Goal: Information Seeking & Learning: Check status

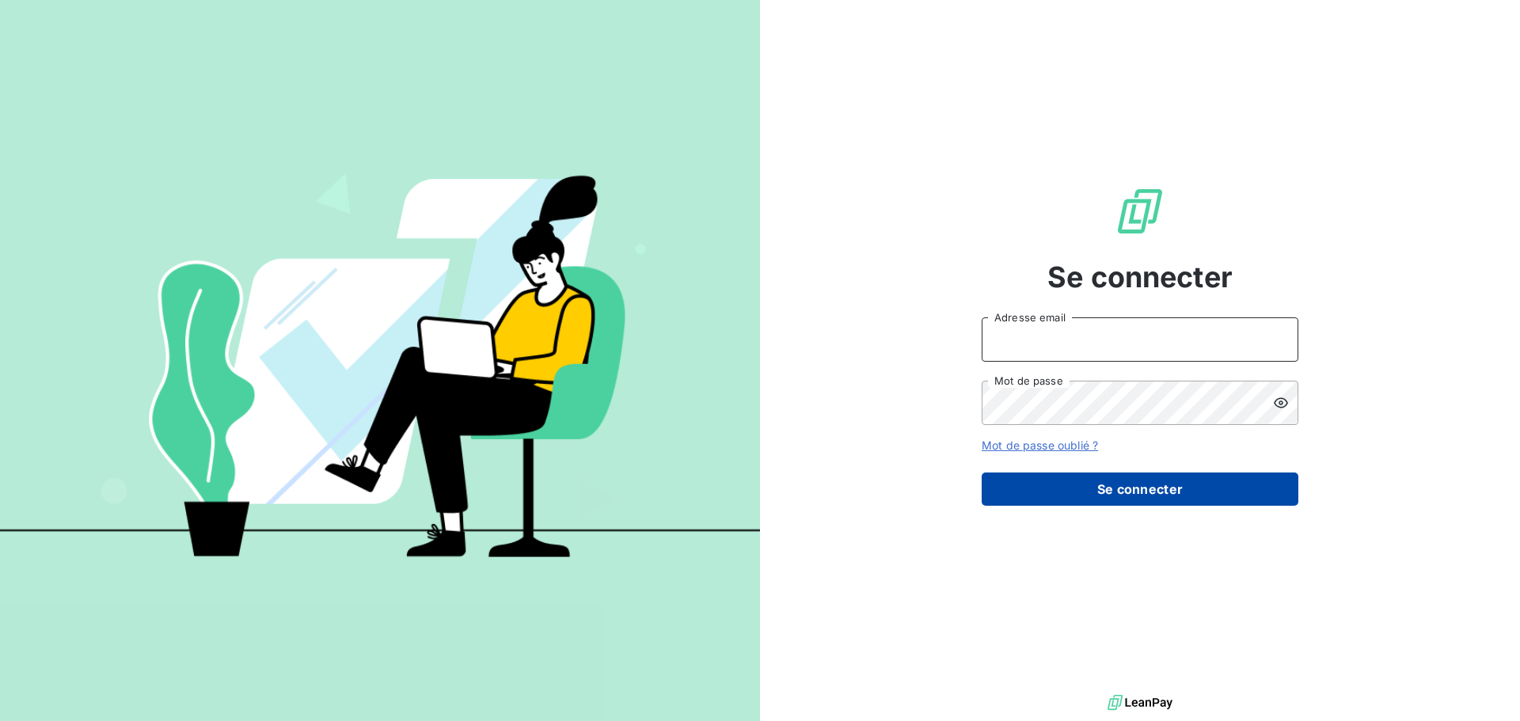
type input "compta@dfc2.biz"
click at [1156, 490] on button "Se connecter" at bounding box center [1139, 488] width 317 height 33
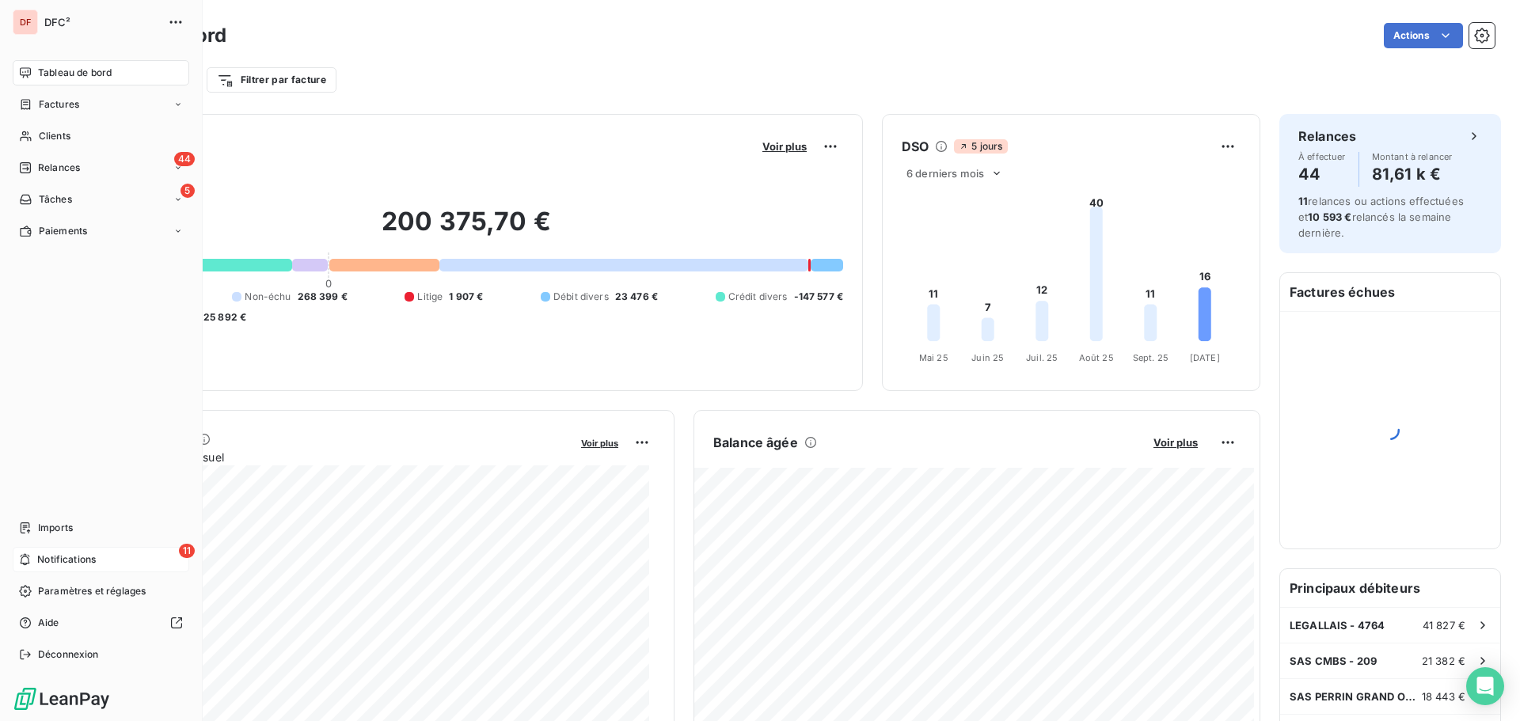
click at [98, 556] on div "11 Notifications" at bounding box center [101, 559] width 176 height 25
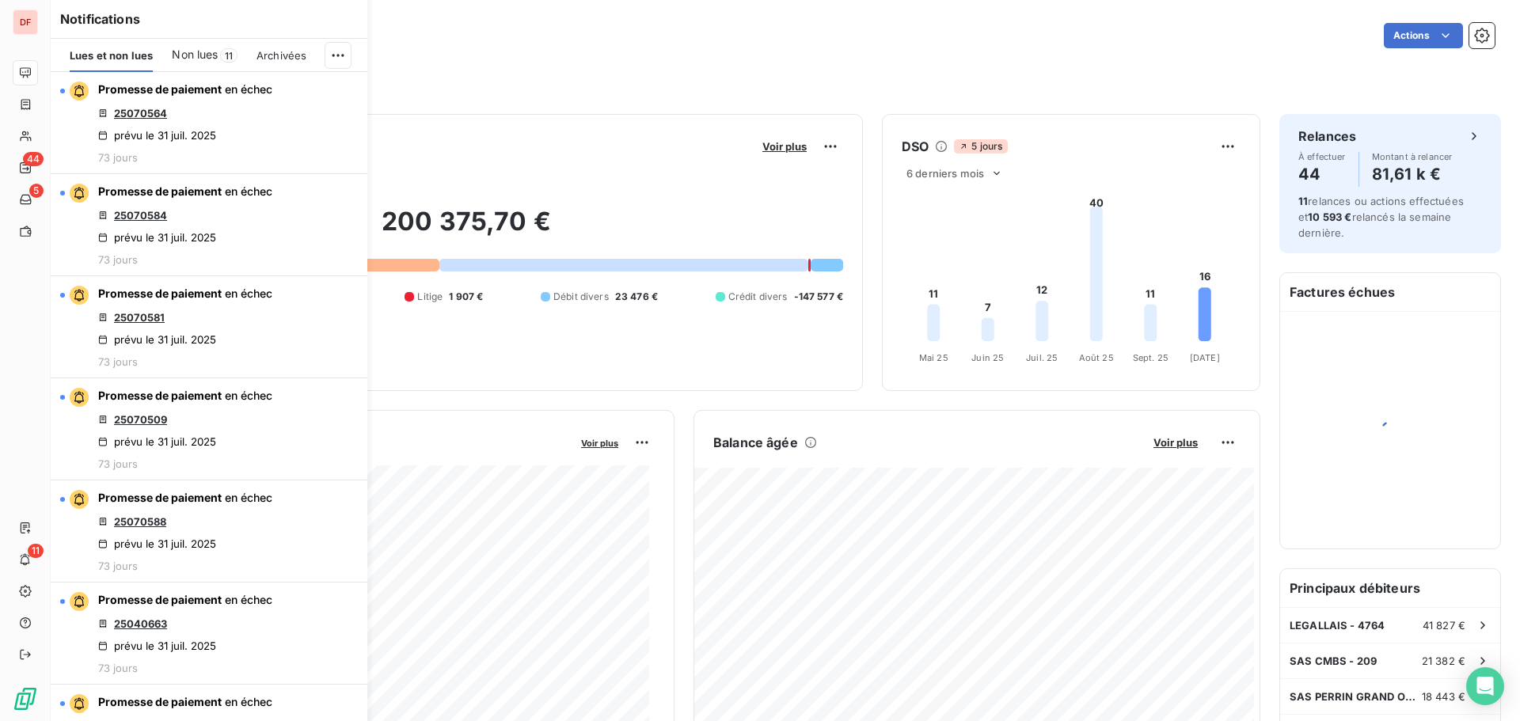
click at [214, 50] on span "Non lues" at bounding box center [195, 55] width 46 height 16
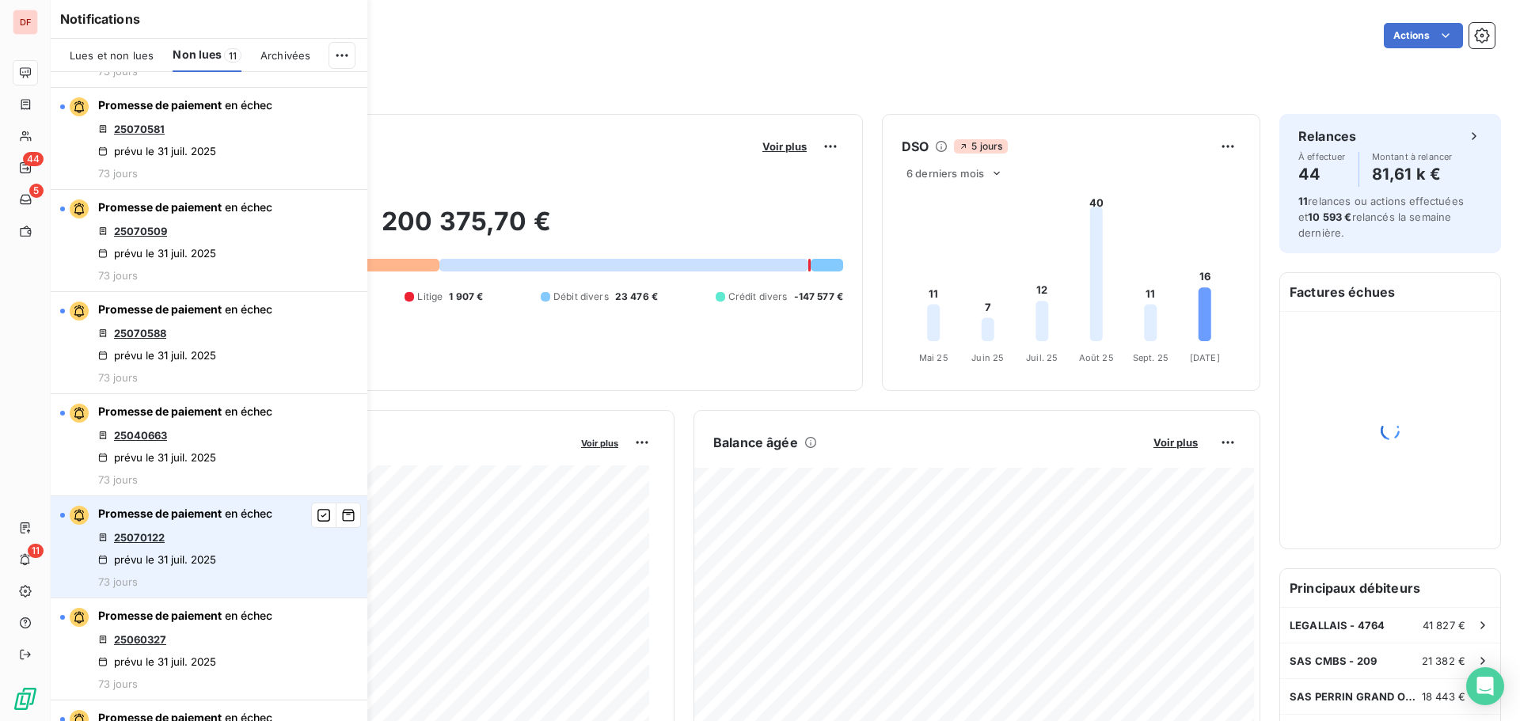
scroll to position [473, 0]
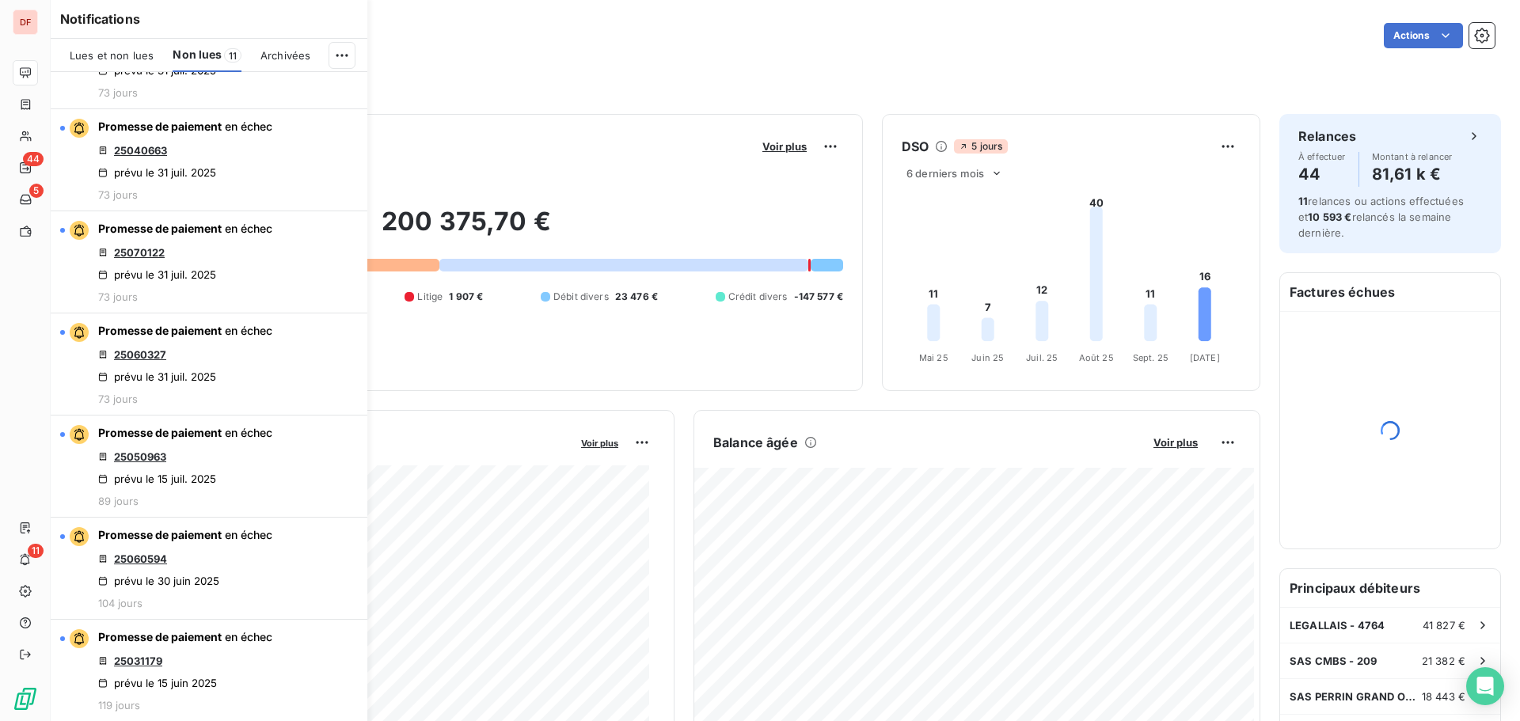
click at [119, 54] on span "Lues et non lues" at bounding box center [112, 55] width 84 height 13
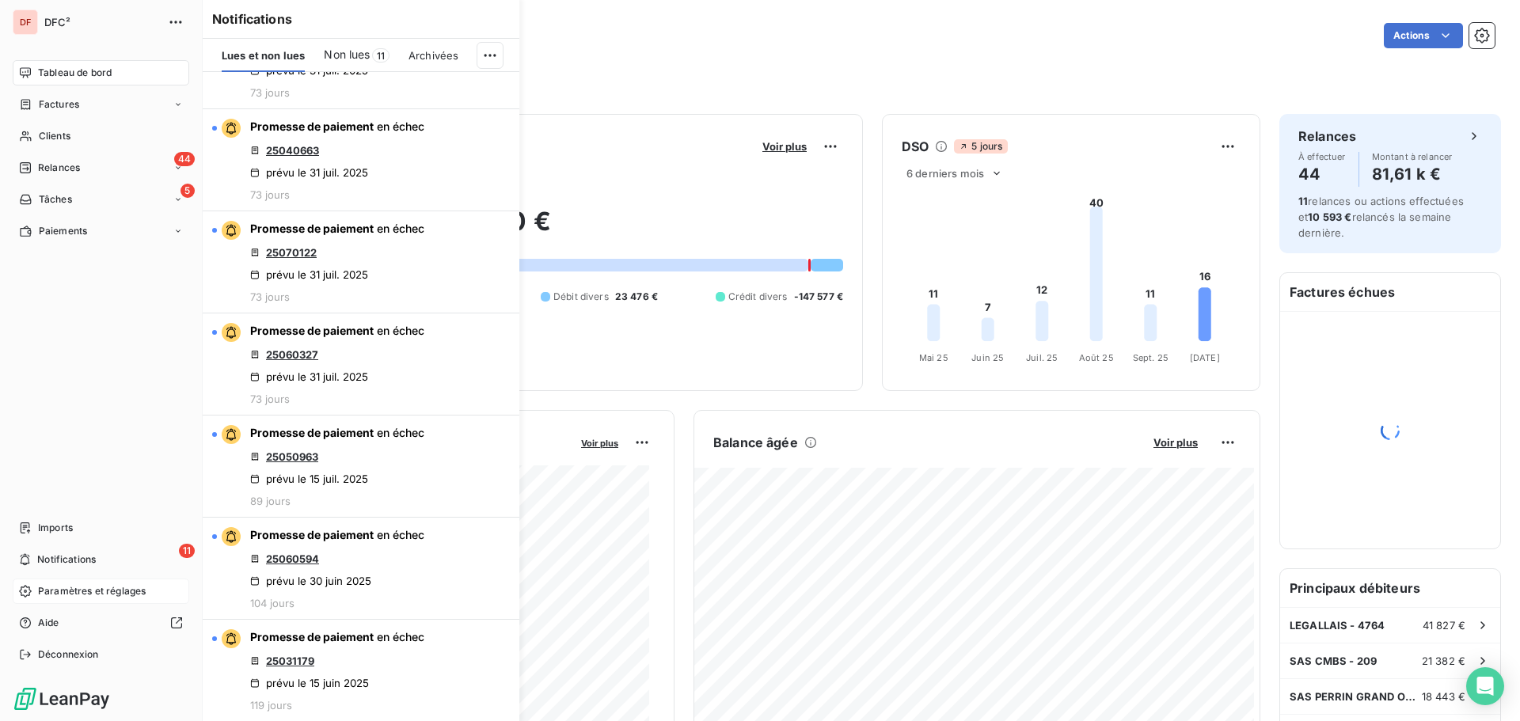
click at [63, 588] on span "Paramètres et réglages" at bounding box center [92, 591] width 108 height 14
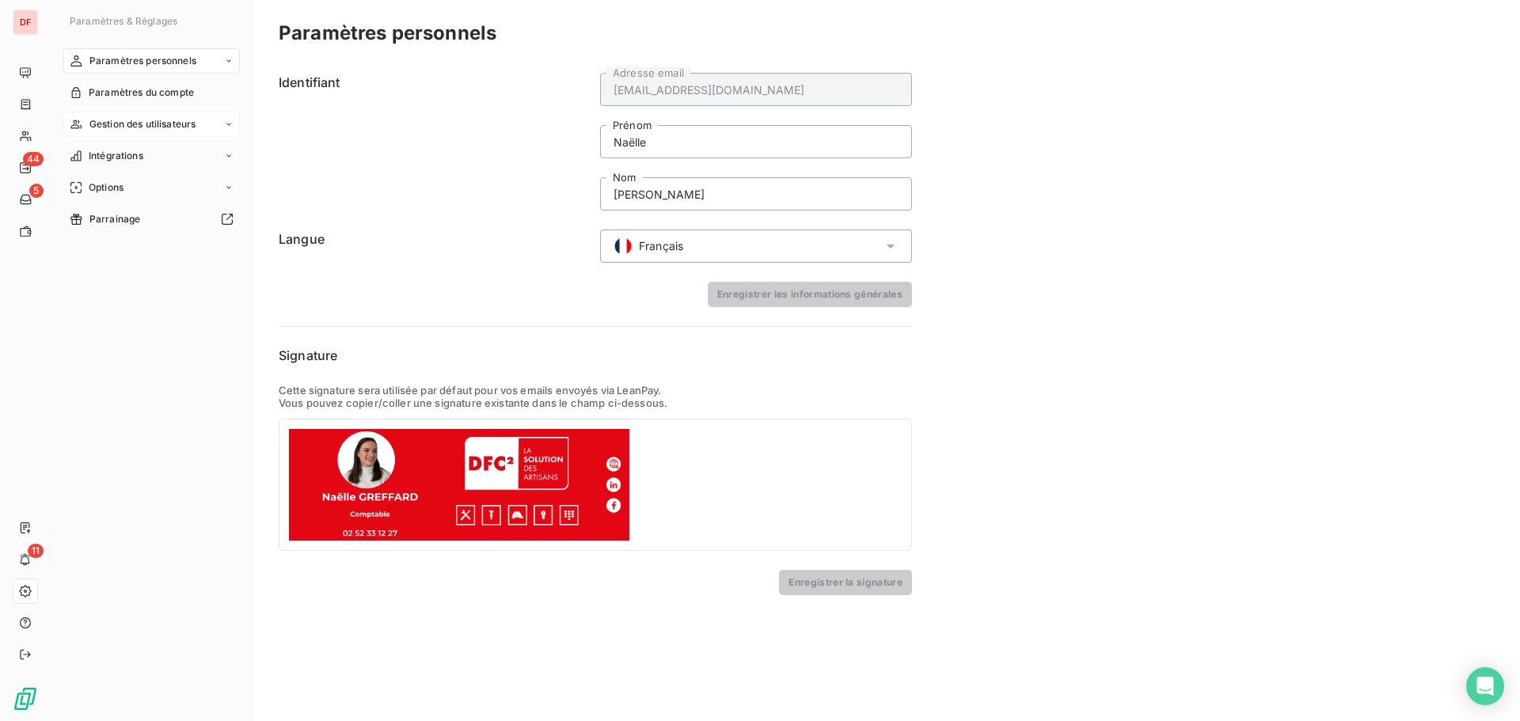
click at [139, 115] on div "Gestion des utilisateurs" at bounding box center [151, 124] width 176 height 25
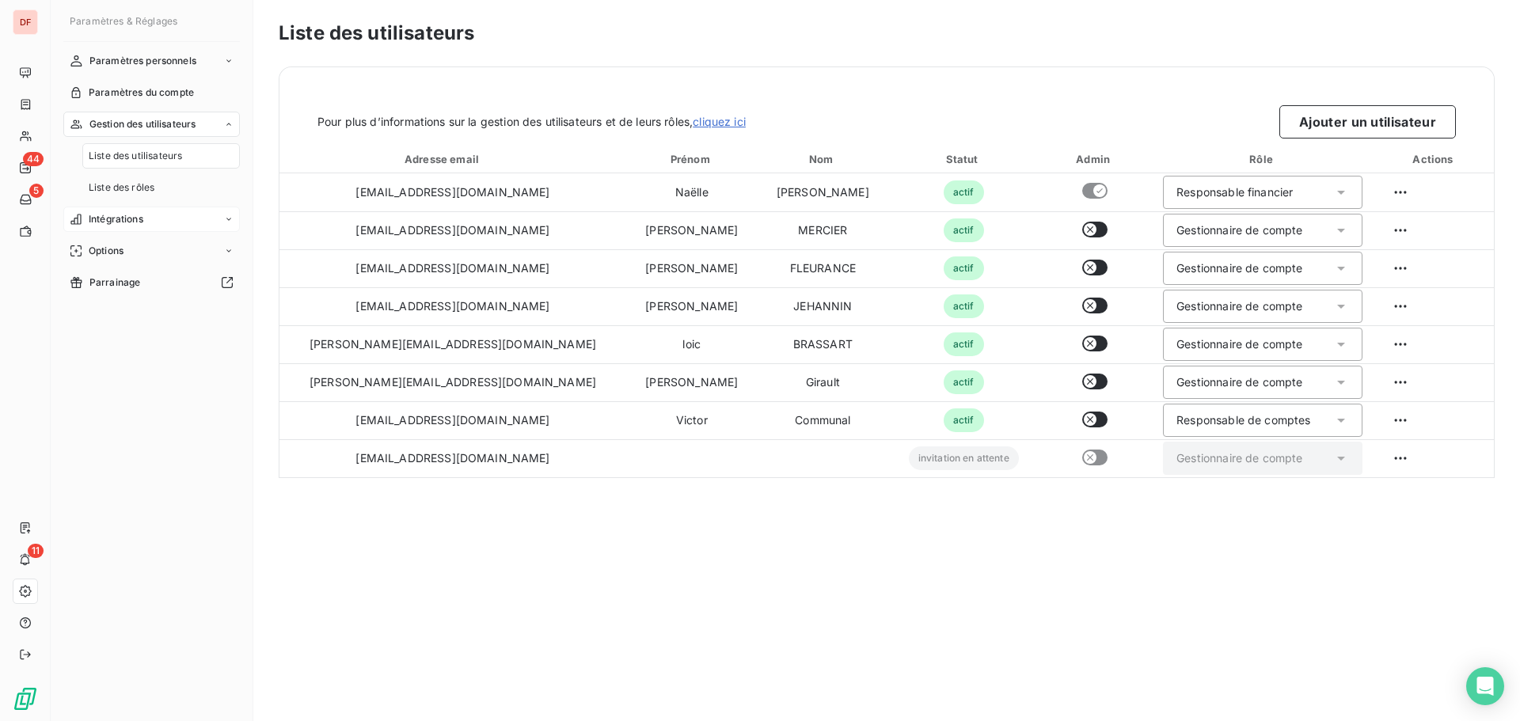
click at [134, 220] on span "Intégrations" at bounding box center [116, 219] width 55 height 14
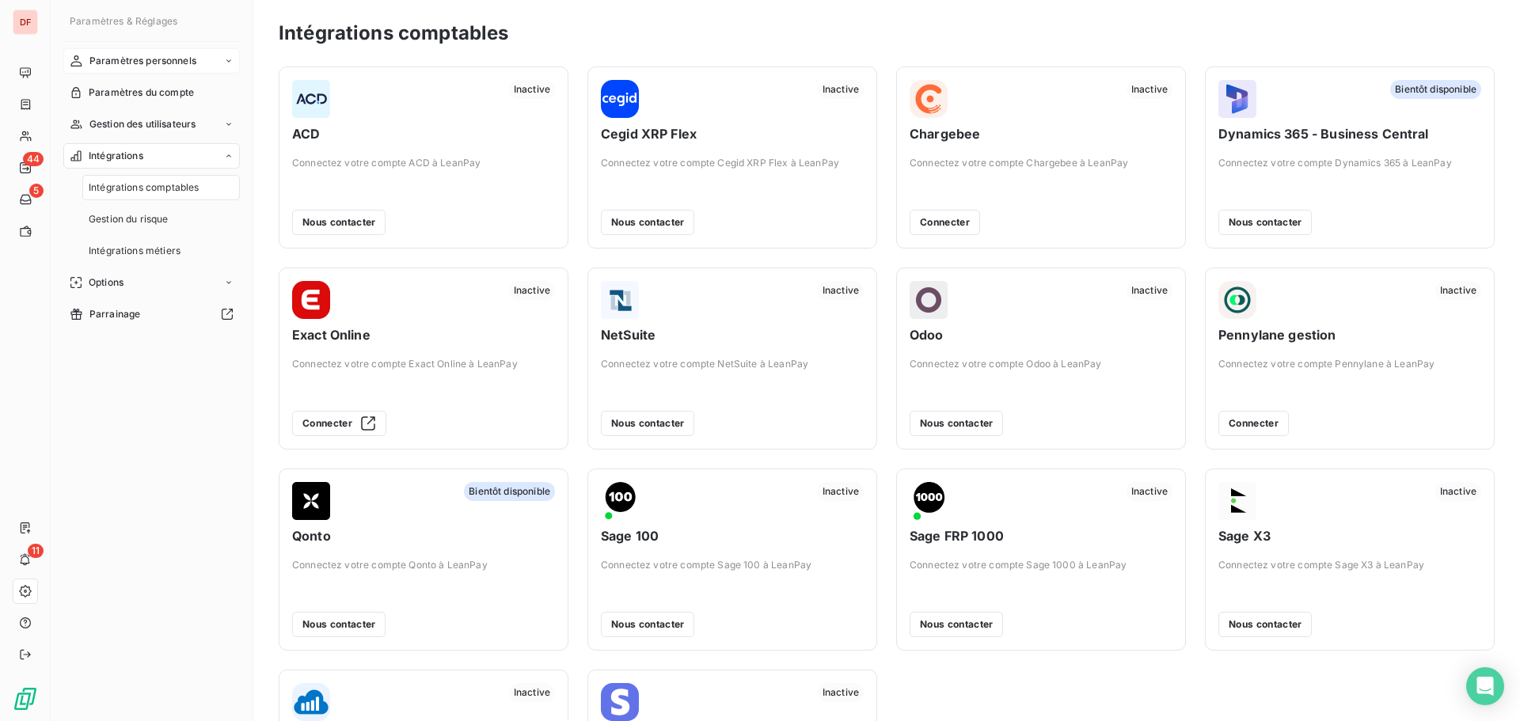
click at [179, 49] on div "Paramètres personnels" at bounding box center [151, 60] width 176 height 25
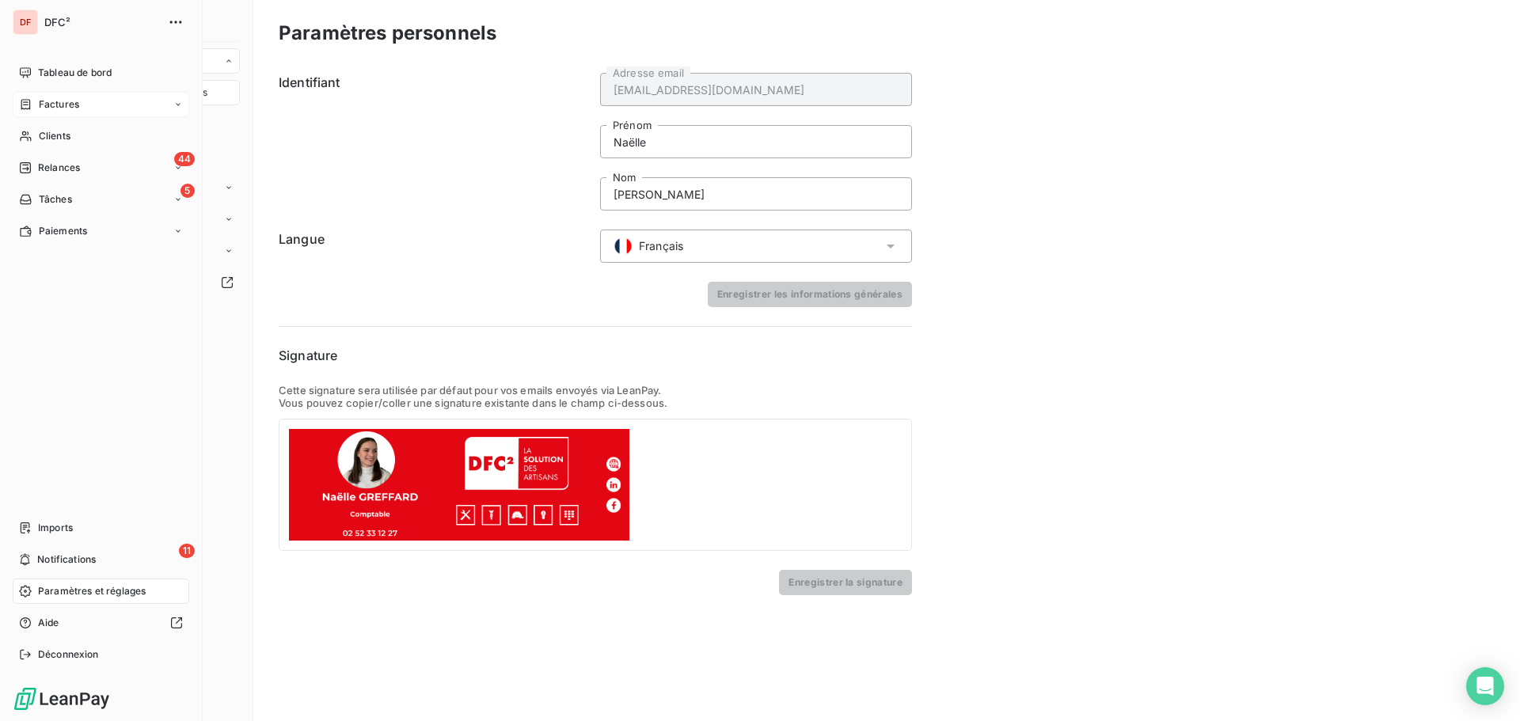
click at [86, 108] on div "Factures" at bounding box center [101, 104] width 176 height 25
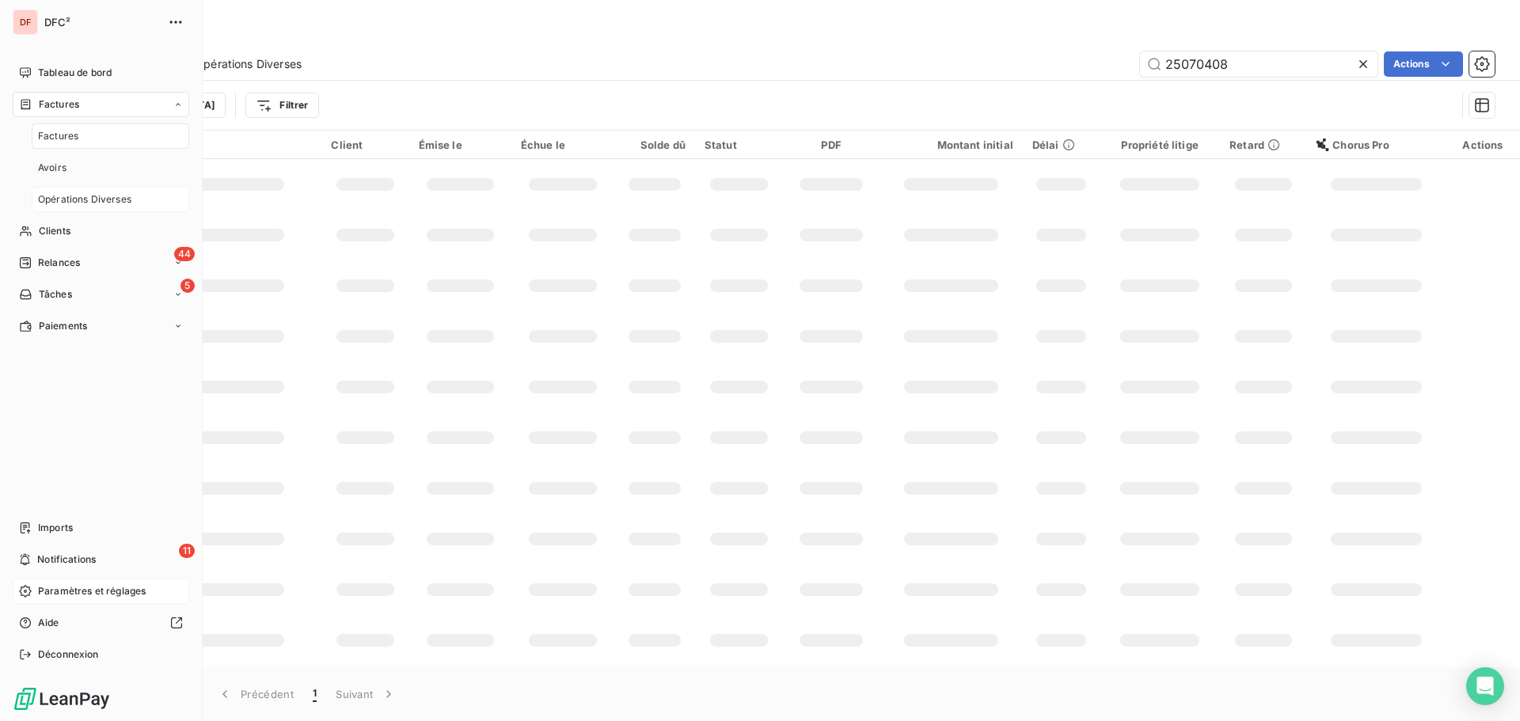
click at [80, 202] on span "Opérations Diverses" at bounding box center [84, 199] width 93 height 14
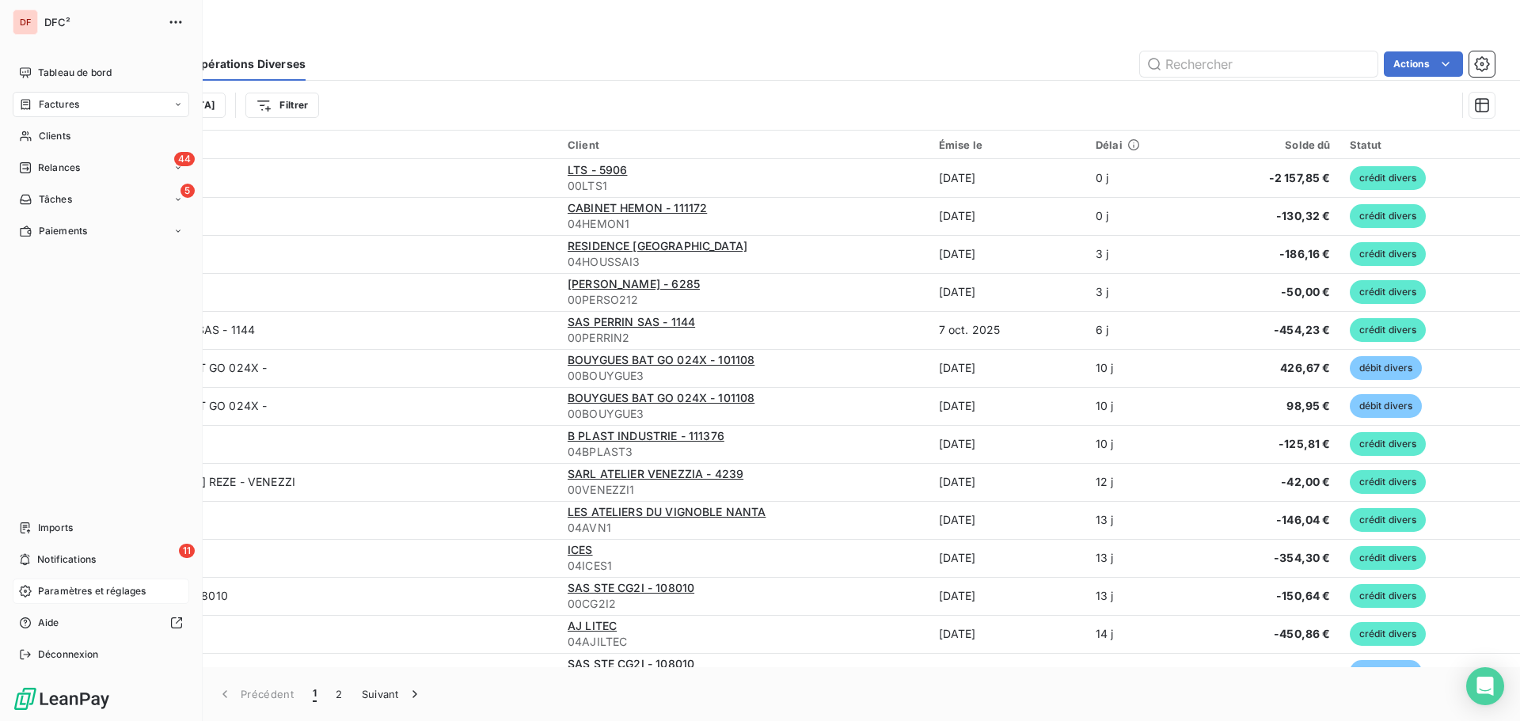
click at [61, 599] on div "Paramètres et réglages" at bounding box center [101, 591] width 176 height 25
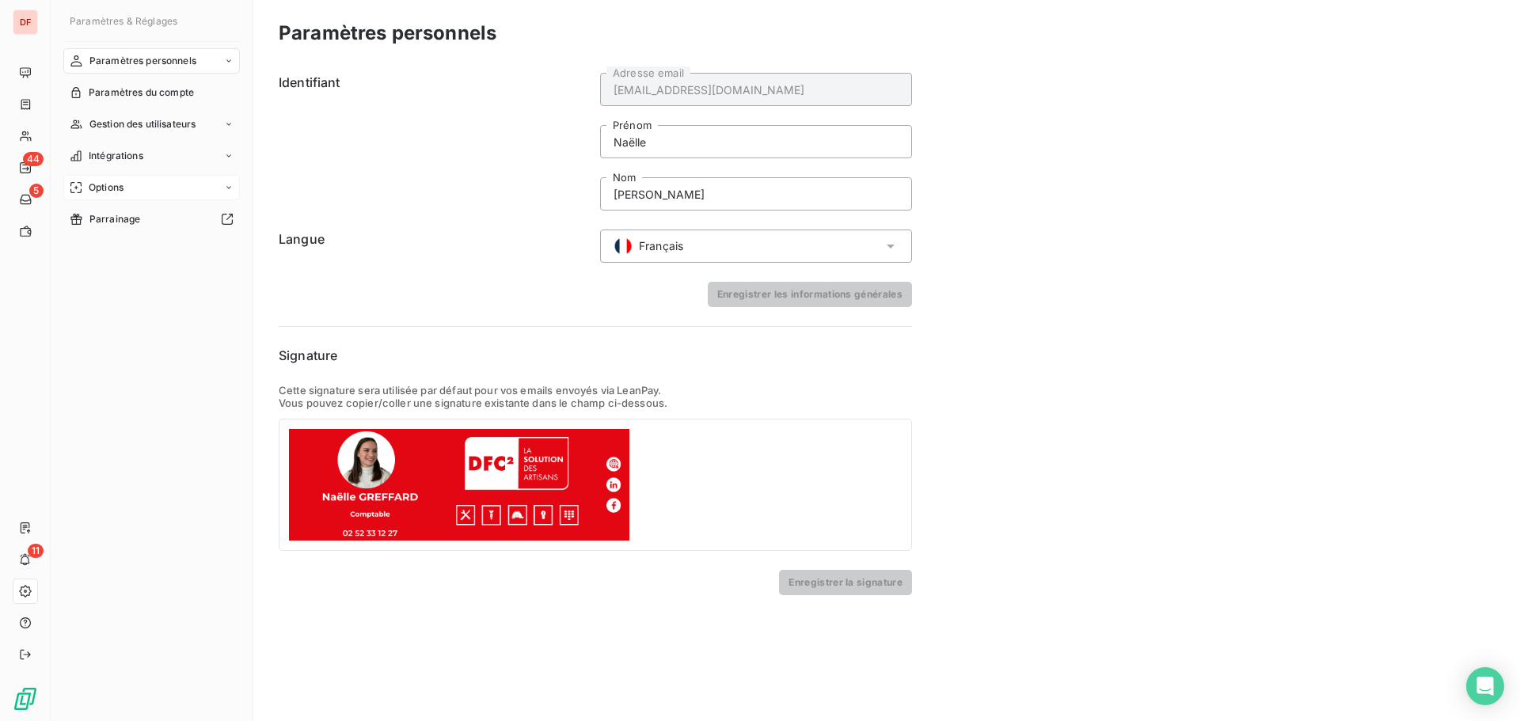
click at [140, 196] on div "Options" at bounding box center [151, 187] width 176 height 25
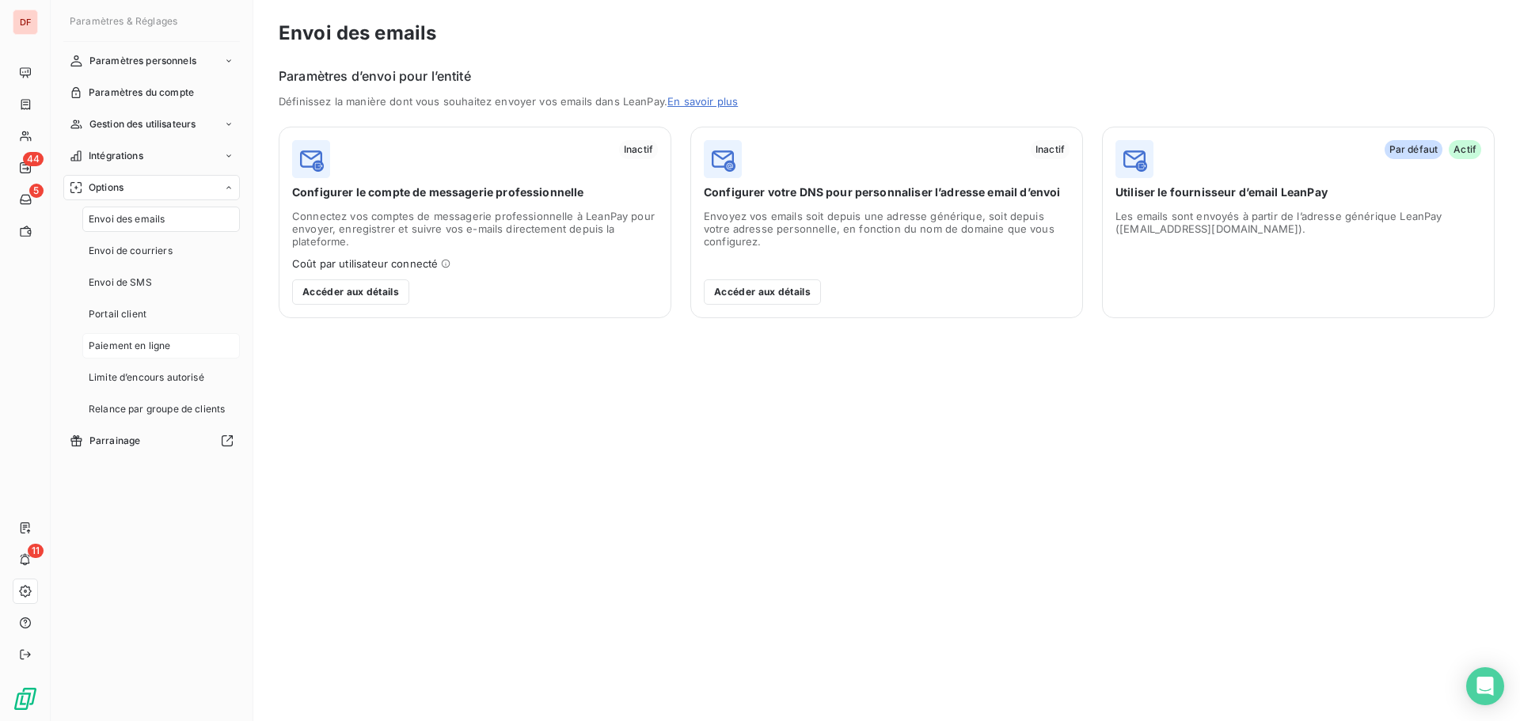
click at [123, 347] on span "Paiement en ligne" at bounding box center [130, 346] width 82 height 14
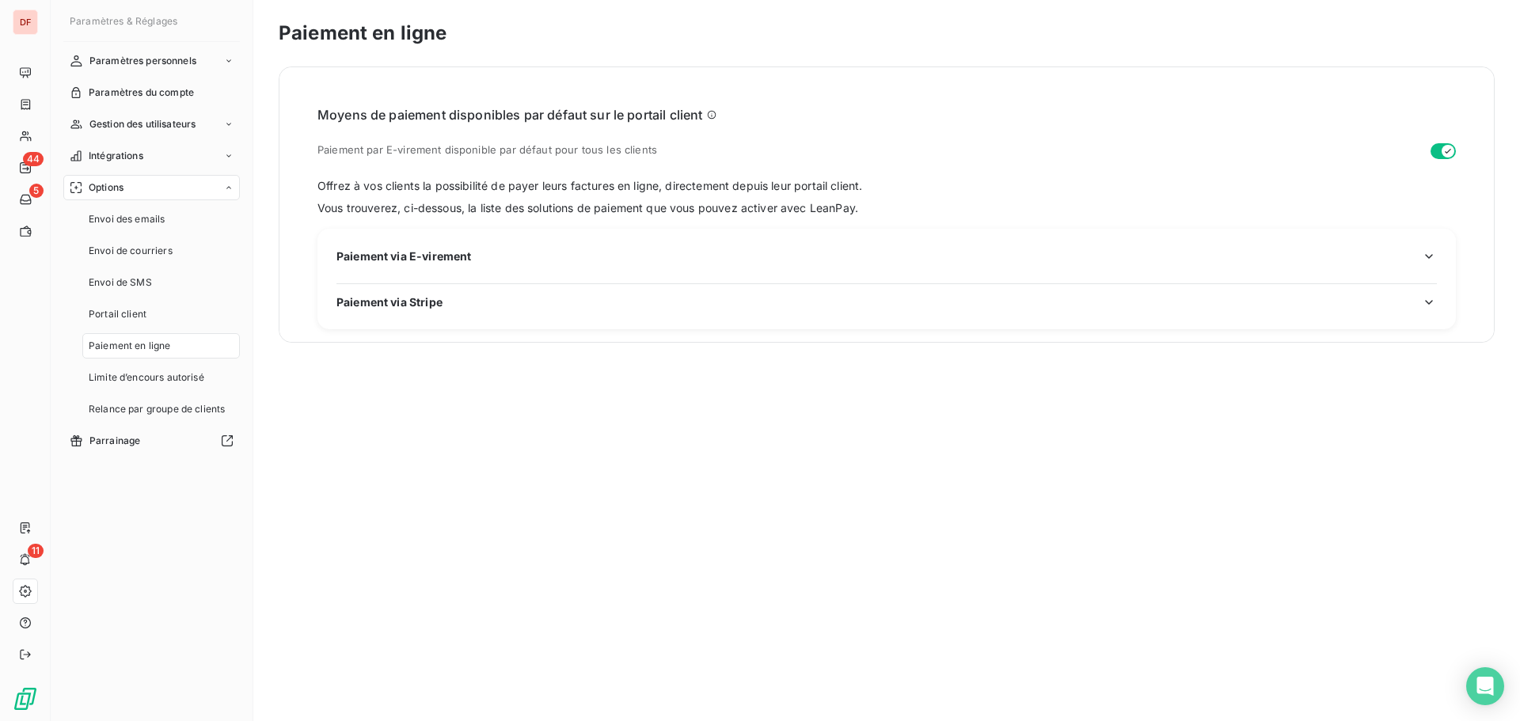
click at [427, 242] on div "Paiement via E-virement Paiement via Stripe" at bounding box center [886, 279] width 1138 height 101
click at [423, 262] on span "Paiement via E-virement" at bounding box center [403, 256] width 135 height 17
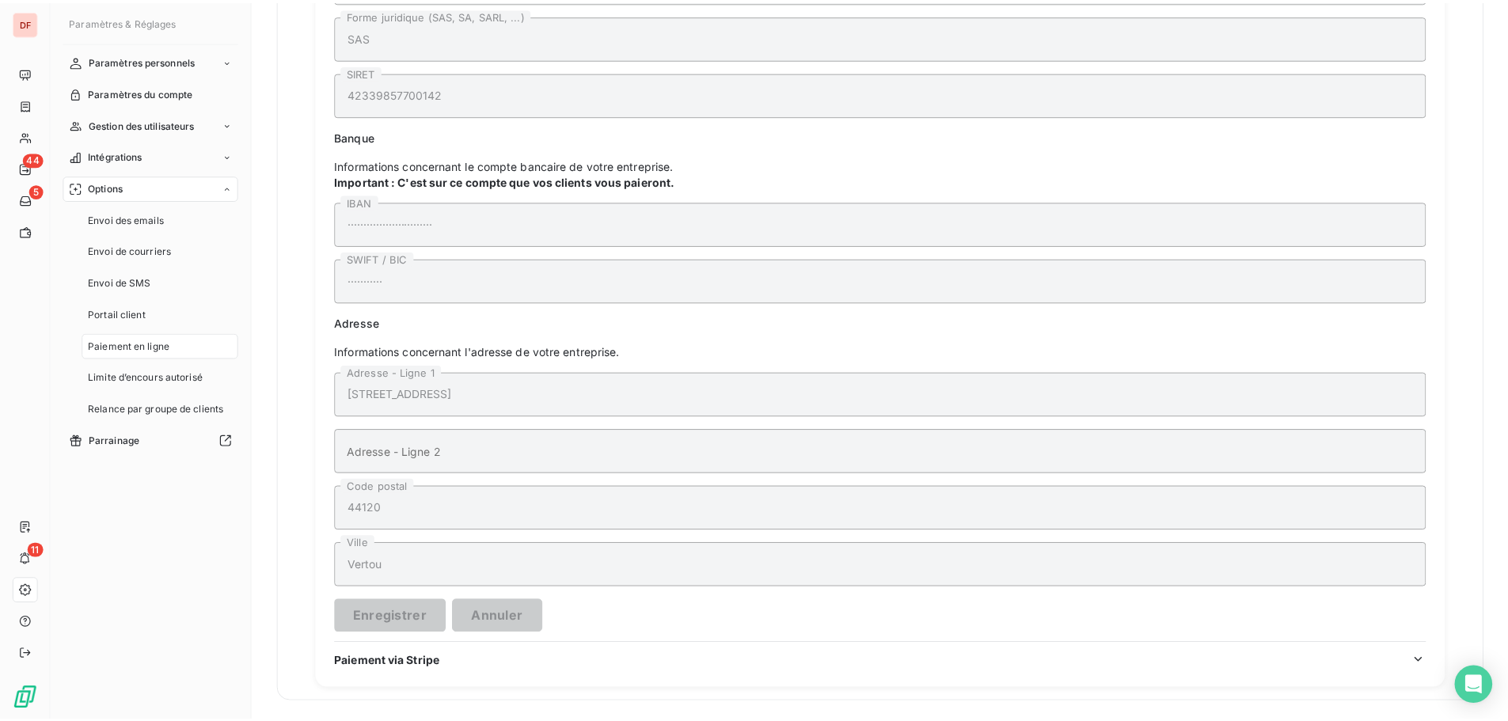
scroll to position [394, 0]
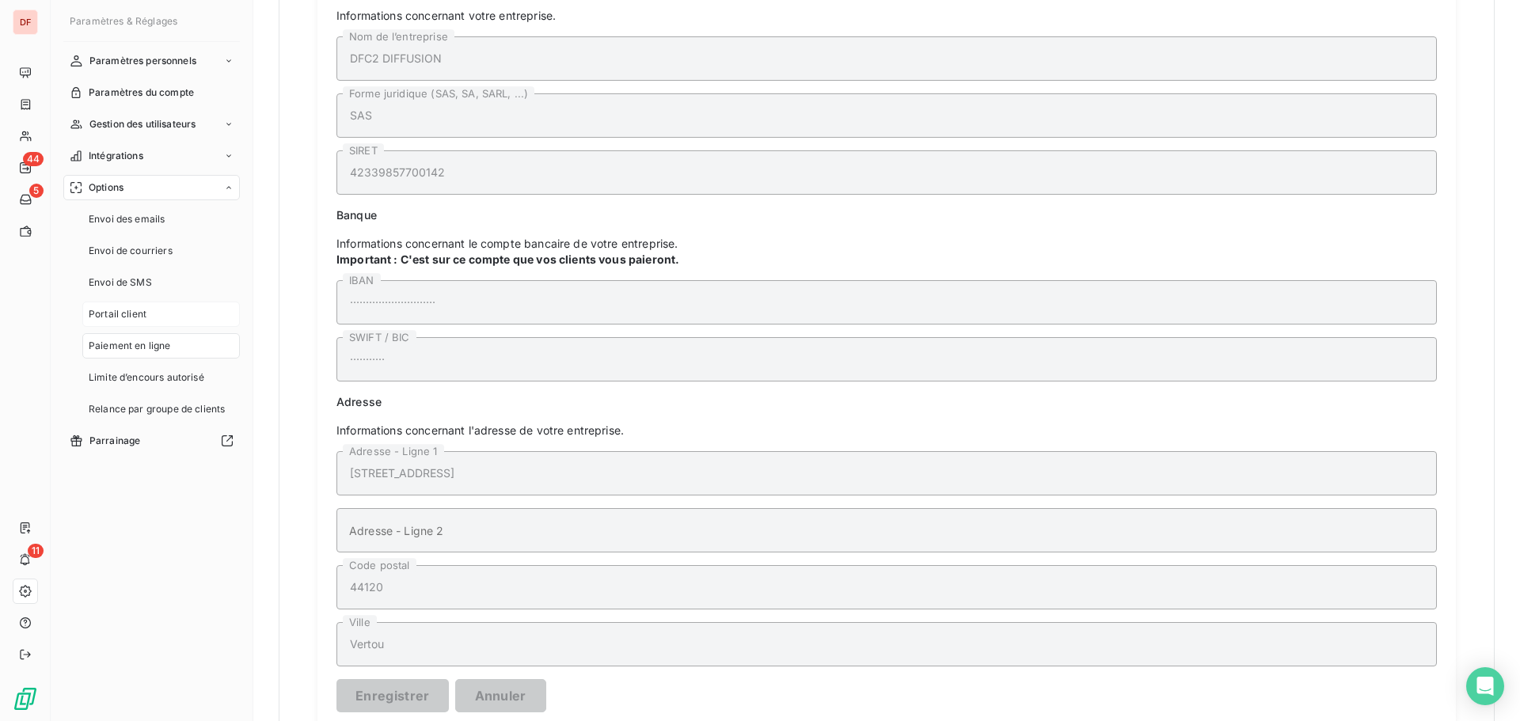
click at [95, 324] on div "Portail client" at bounding box center [160, 314] width 157 height 25
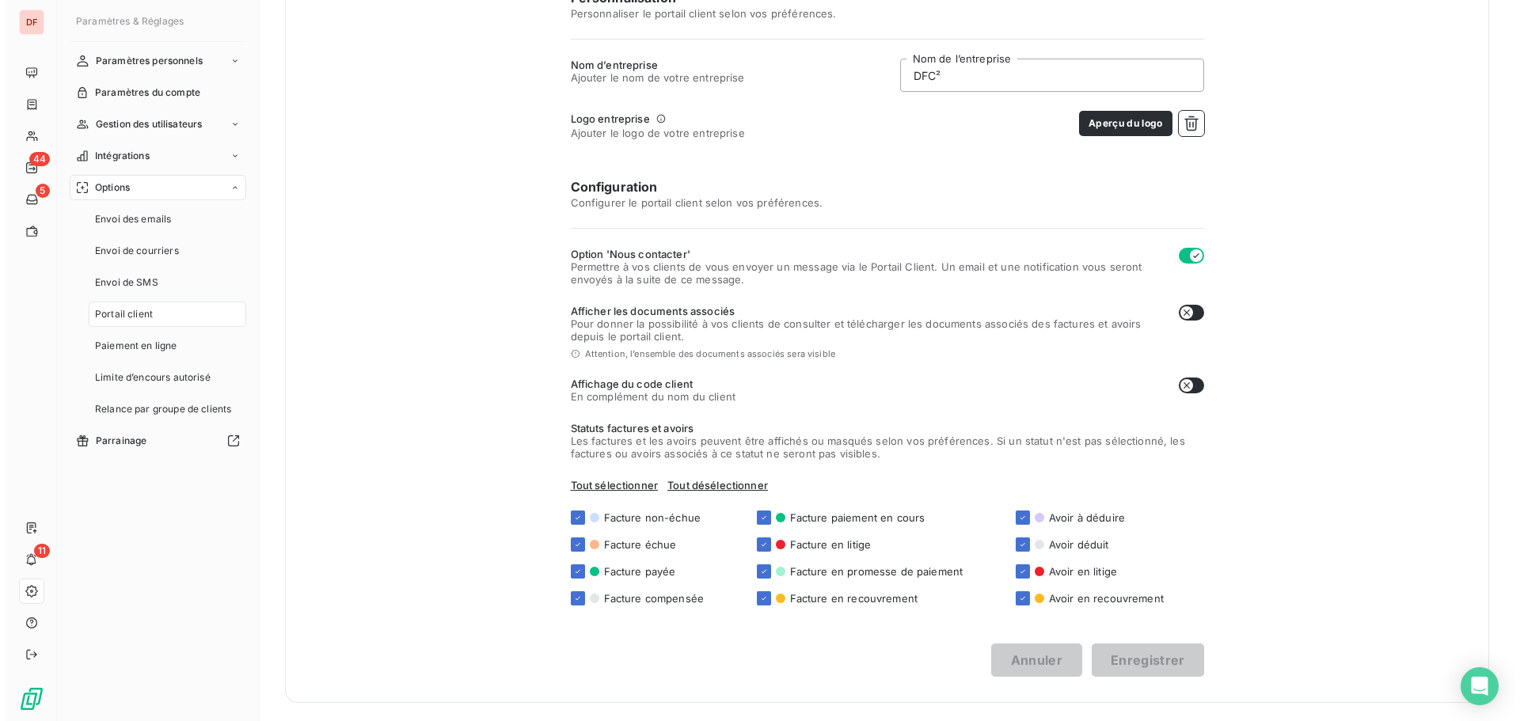
scroll to position [257, 0]
click at [126, 380] on span "Limite d’encours autorisé" at bounding box center [147, 377] width 116 height 14
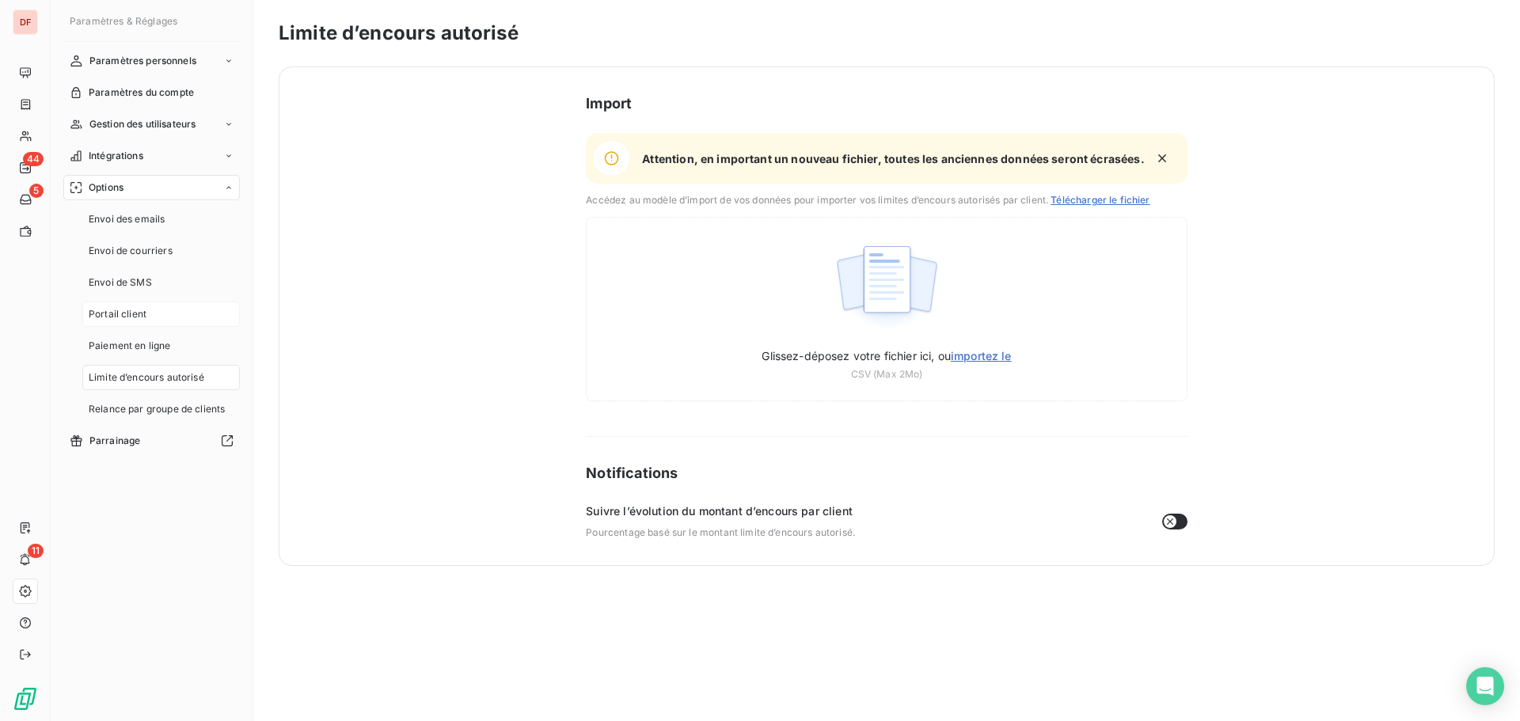
click at [122, 323] on div "Portail client" at bounding box center [160, 314] width 157 height 25
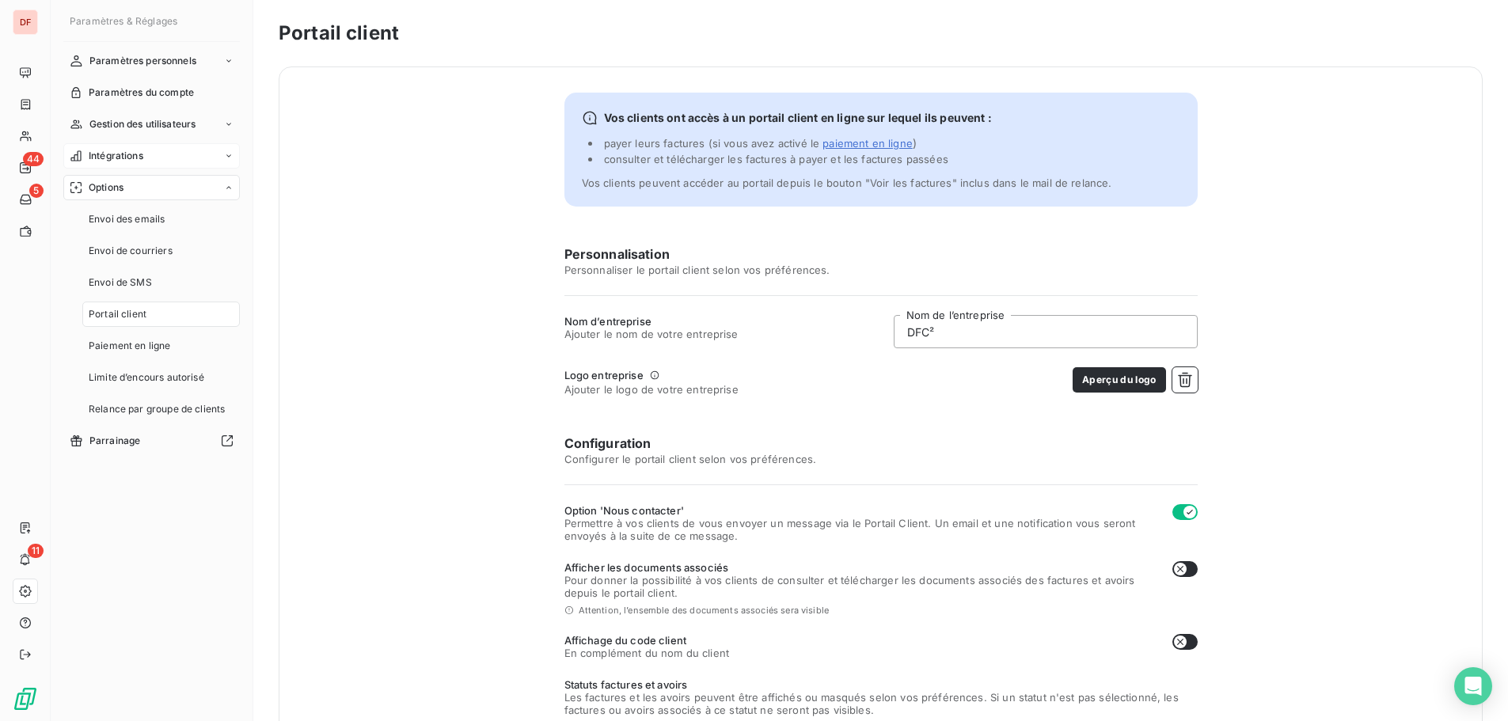
click at [127, 154] on span "Intégrations" at bounding box center [116, 156] width 55 height 14
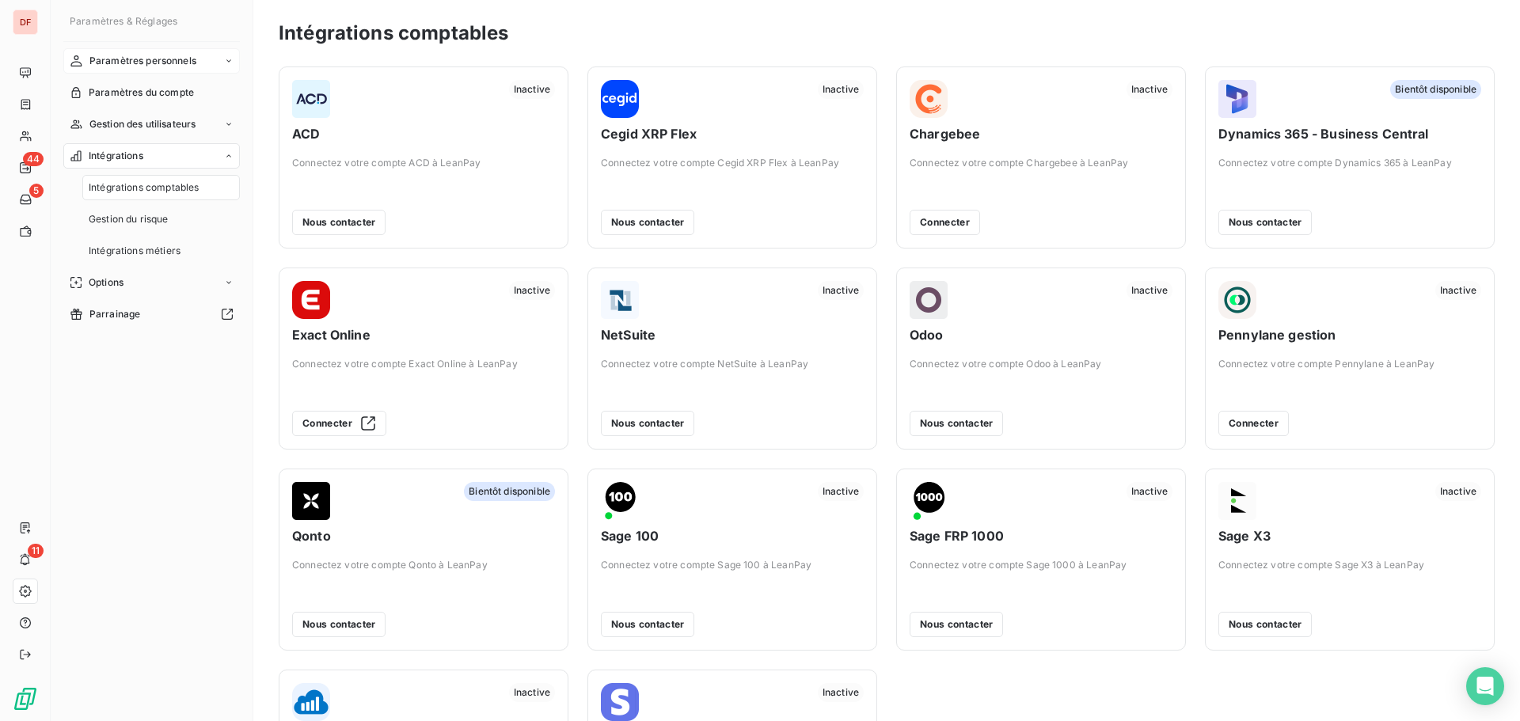
click at [140, 55] on span "Paramètres personnels" at bounding box center [142, 61] width 107 height 14
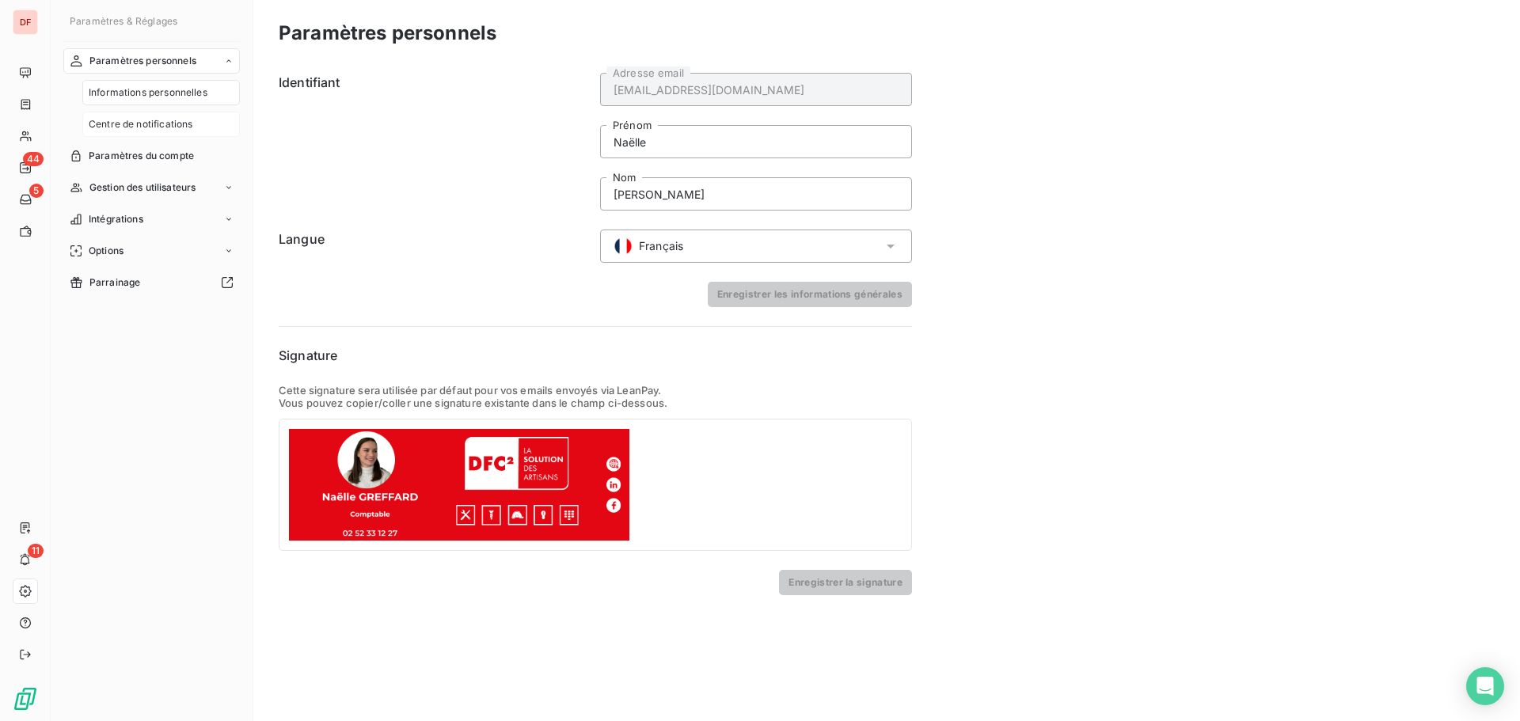
click at [155, 118] on span "Centre de notifications" at bounding box center [141, 124] width 104 height 14
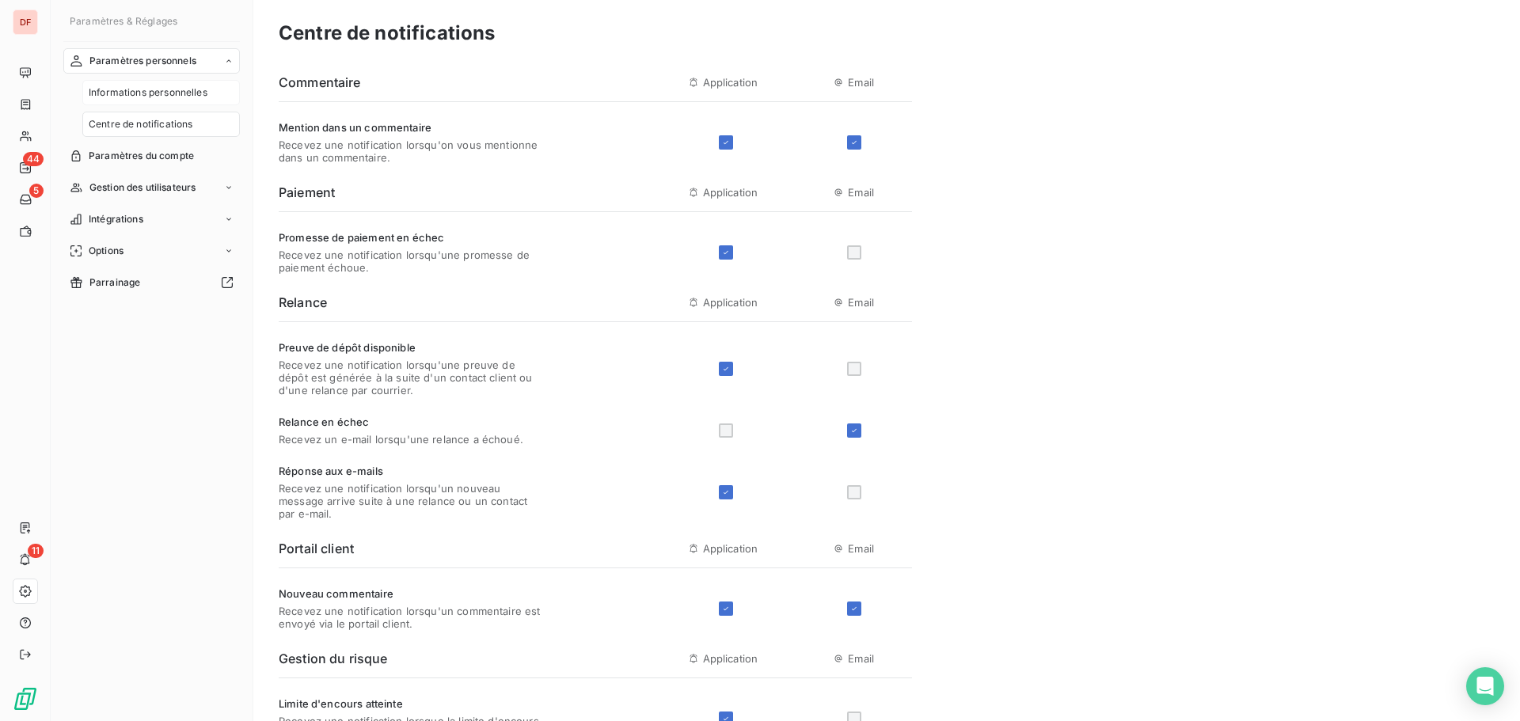
click at [161, 102] on div "Informations personnelles" at bounding box center [160, 92] width 157 height 25
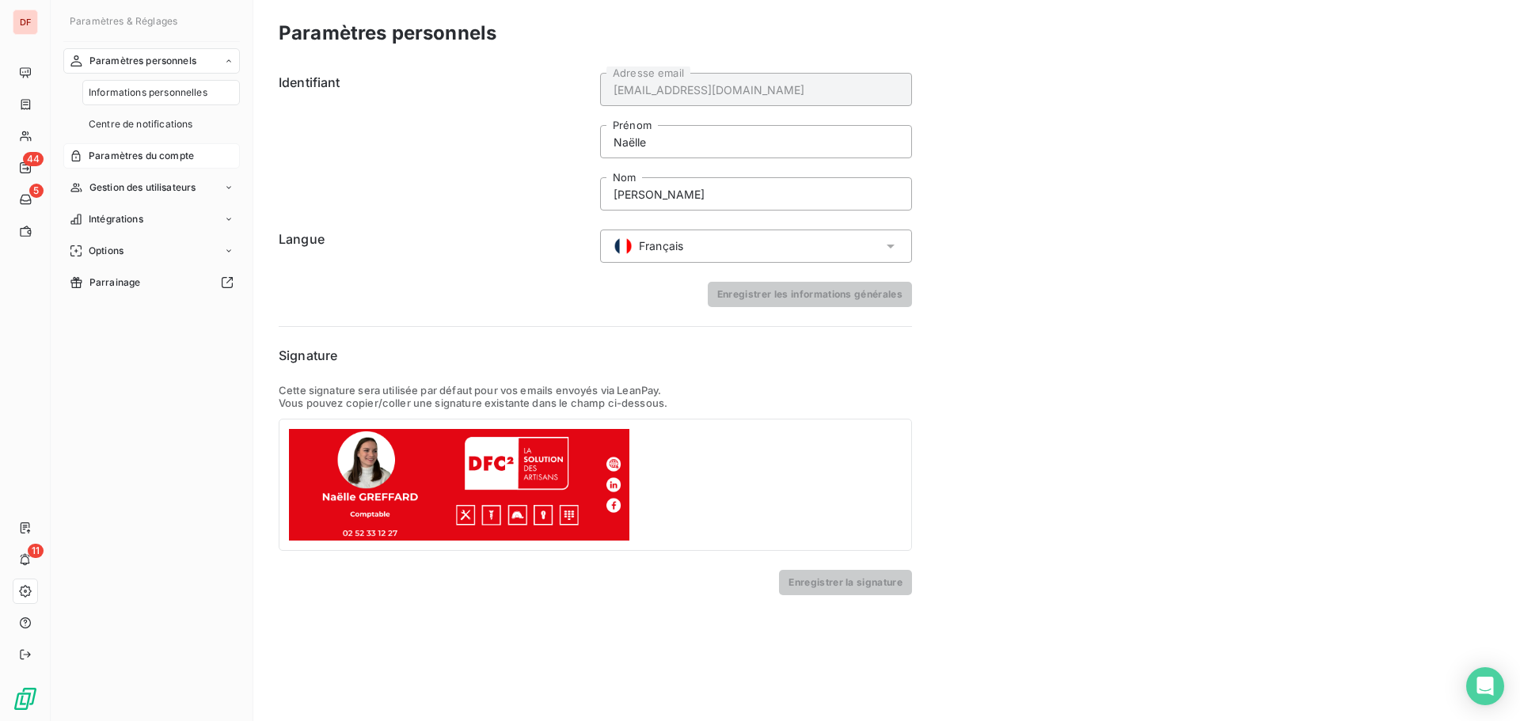
click at [148, 150] on span "Paramètres du compte" at bounding box center [141, 156] width 105 height 14
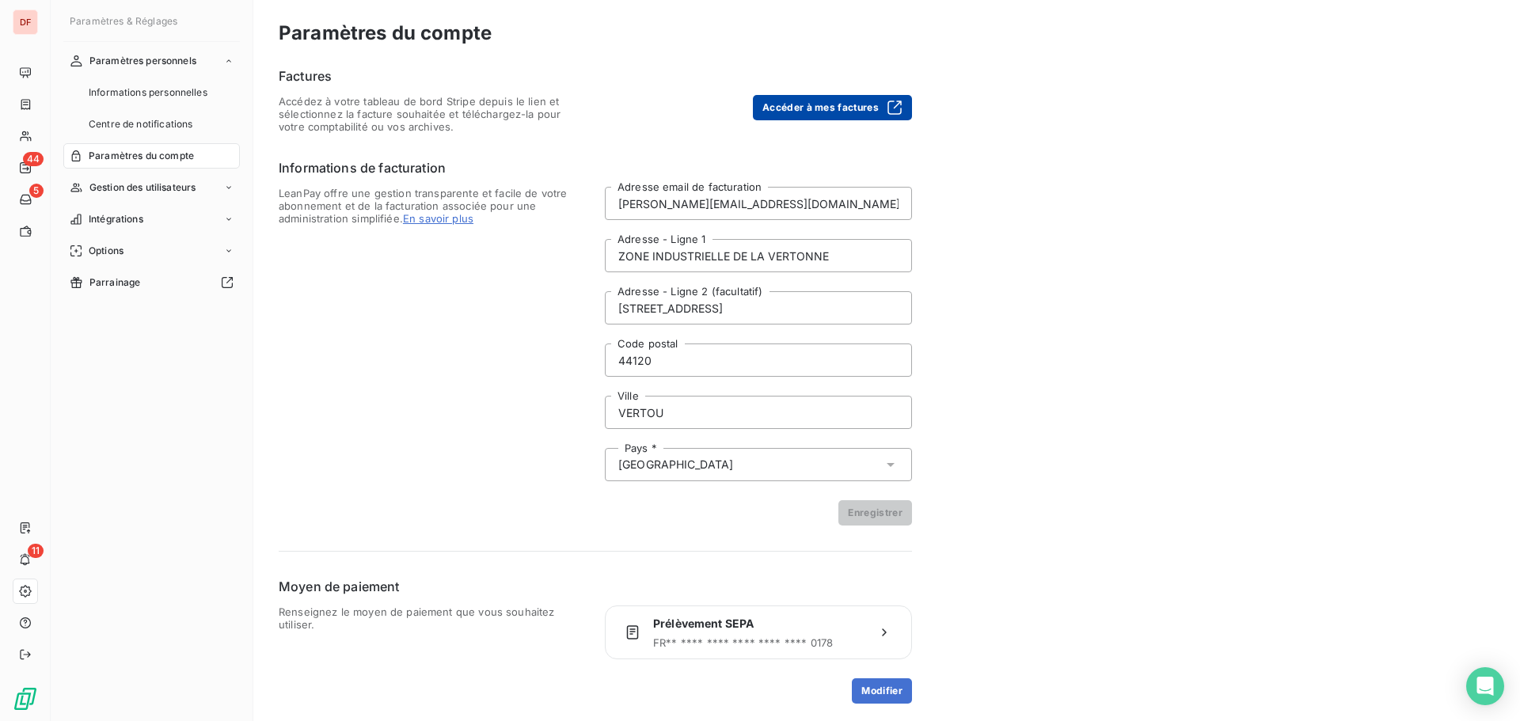
click at [839, 107] on button "Accéder à mes factures" at bounding box center [832, 107] width 159 height 25
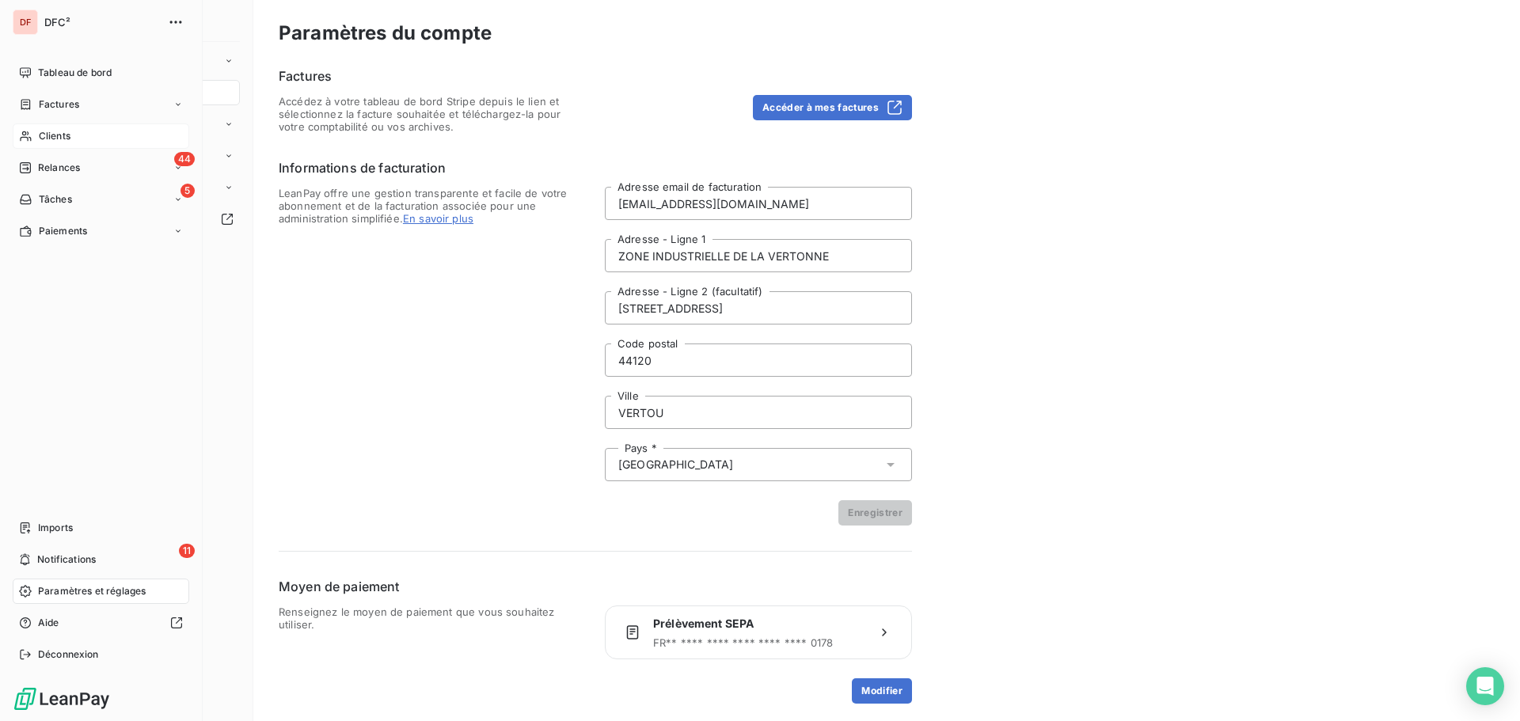
click at [19, 139] on icon at bounding box center [25, 136] width 13 height 13
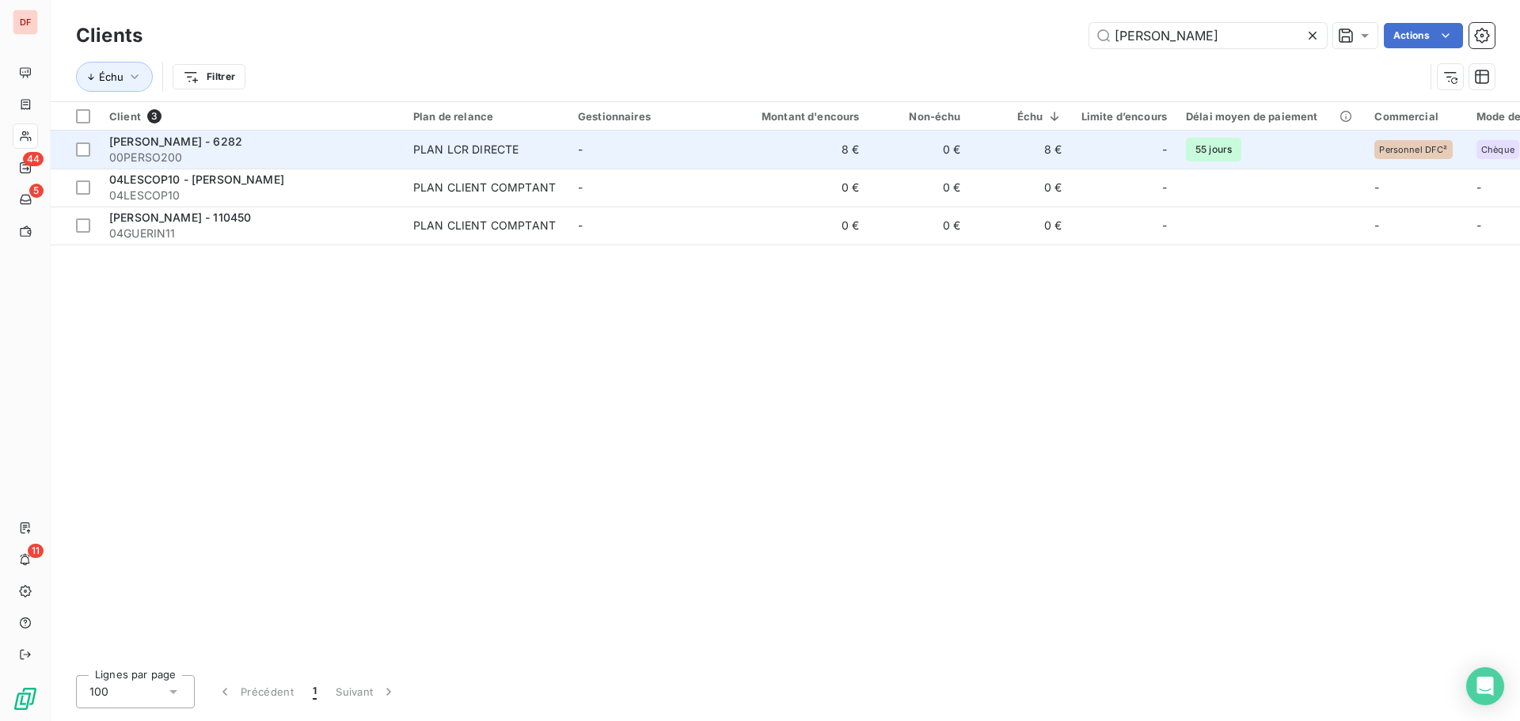
type input "[PERSON_NAME]"
click at [454, 154] on div "PLAN LCR DIRECTE" at bounding box center [465, 150] width 105 height 16
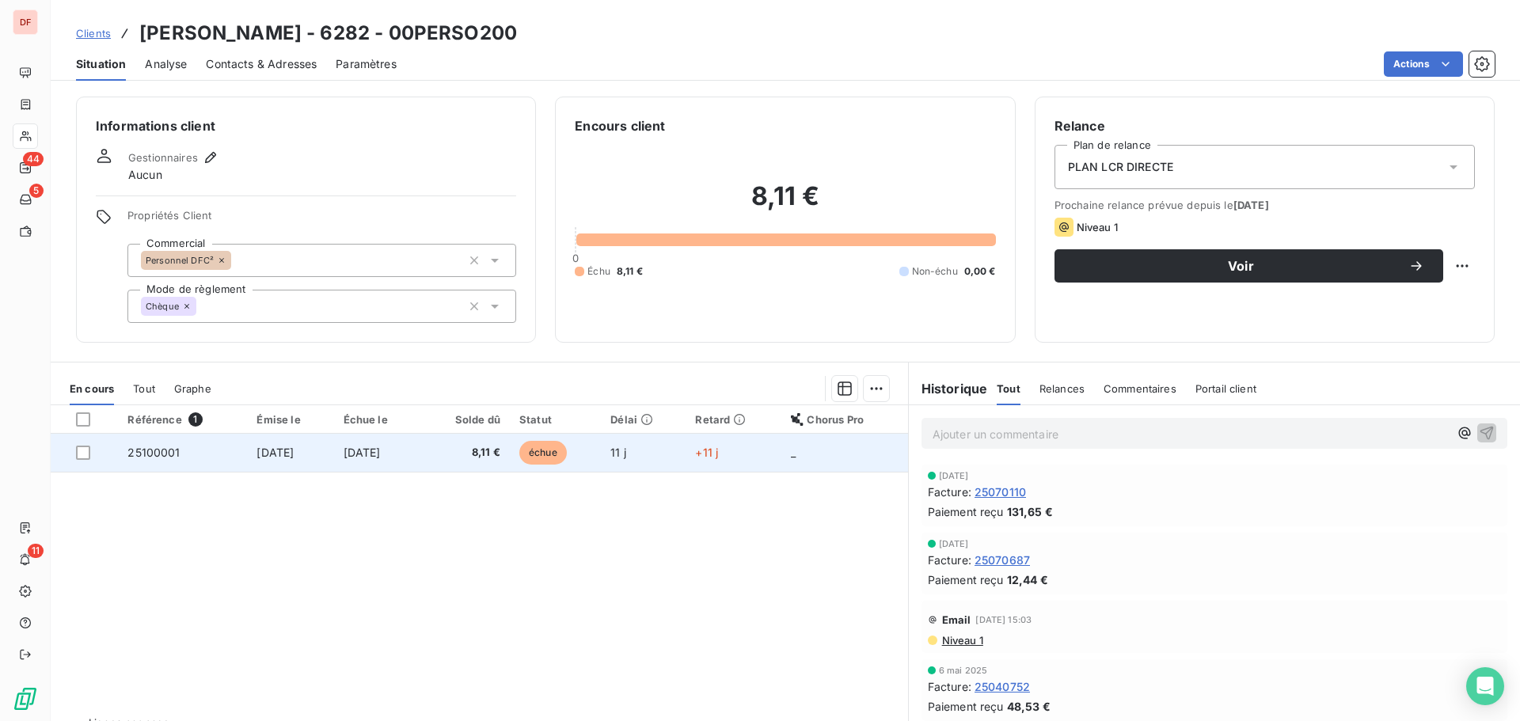
click at [300, 465] on td "[DATE]" at bounding box center [290, 453] width 86 height 38
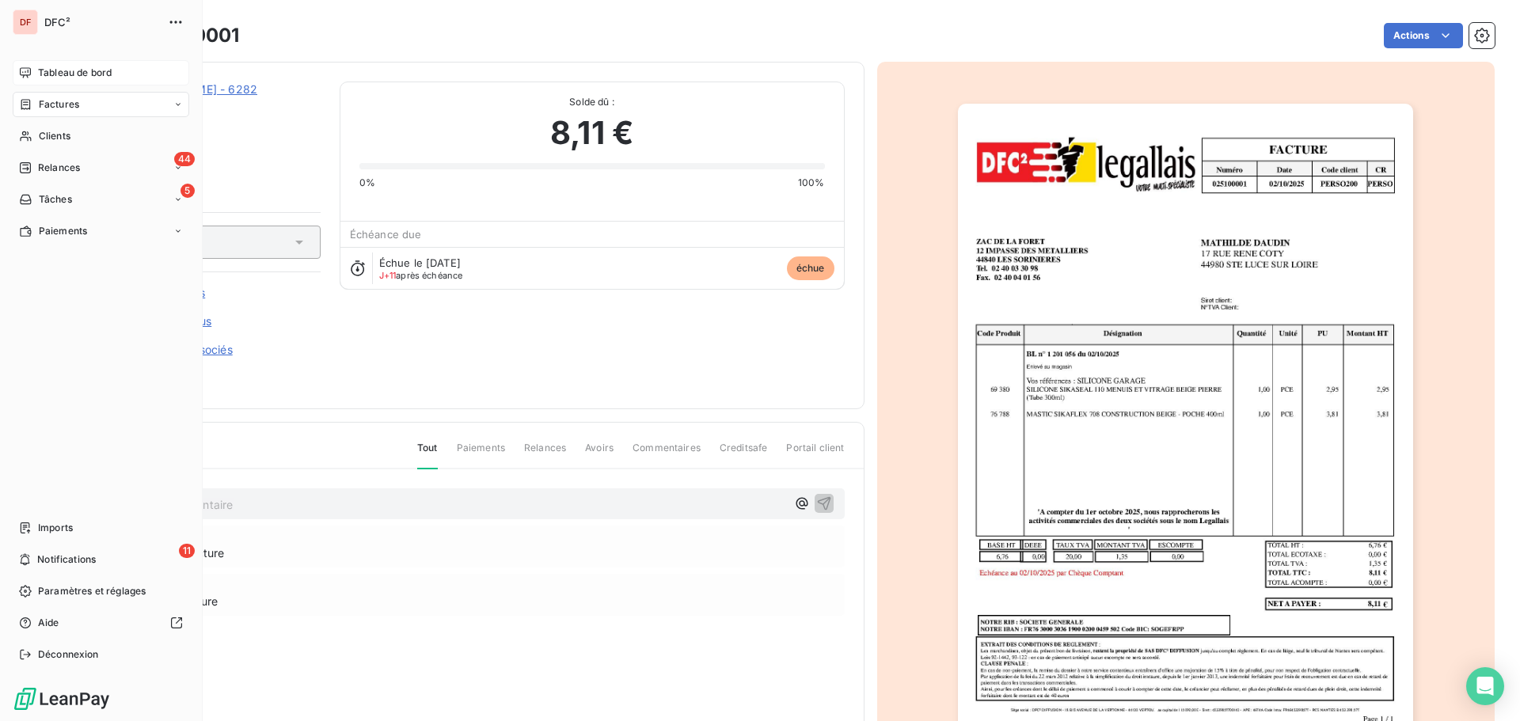
click at [39, 71] on span "Tableau de bord" at bounding box center [75, 73] width 74 height 14
